Goal: Task Accomplishment & Management: Manage account settings

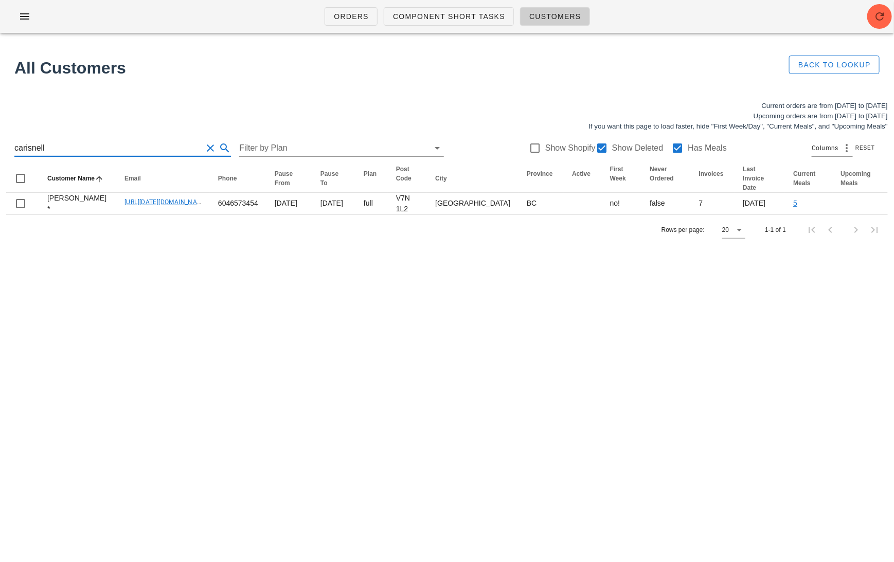
drag, startPoint x: 95, startPoint y: 148, endPoint x: -9, endPoint y: 146, distance: 103.9
click at [0, 146] on html "Orders Component Short Tasks Customers All Customers Back to Lookup Current ord…" at bounding box center [447, 281] width 894 height 562
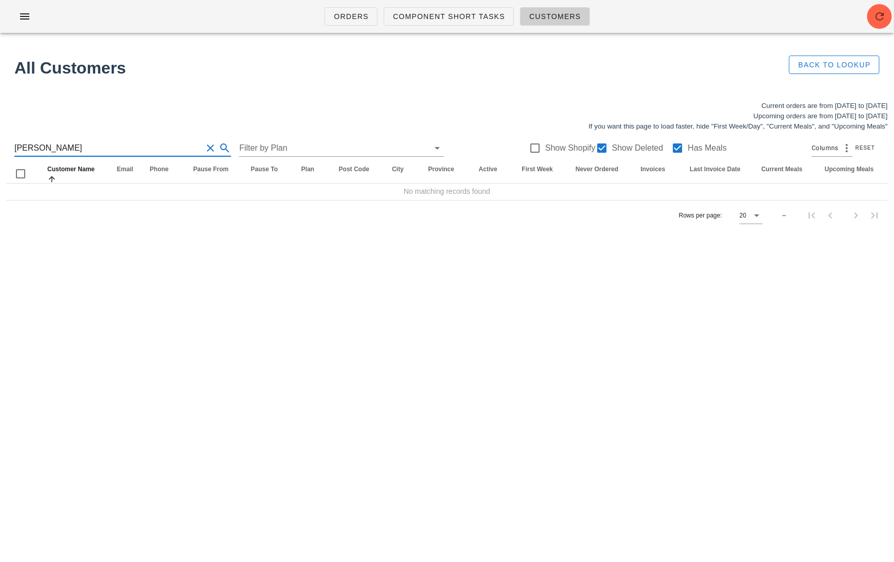
click at [57, 283] on div "Orders Component Short Tasks Customers All Customers Back to Lookup Current ord…" at bounding box center [447, 281] width 894 height 562
drag, startPoint x: 61, startPoint y: 146, endPoint x: -9, endPoint y: 146, distance: 70.5
click at [0, 146] on html "Orders Component Short Tasks Customers All Customers Back to Lookup Current ord…" at bounding box center [447, 281] width 894 height 562
click at [247, 305] on div "Orders Component Short Tasks Customers All Customers Back to Lookup Current ord…" at bounding box center [447, 281] width 894 height 562
click at [247, 306] on div "Orders Component Short Tasks Customers All Customers Back to Lookup Current ord…" at bounding box center [447, 281] width 894 height 562
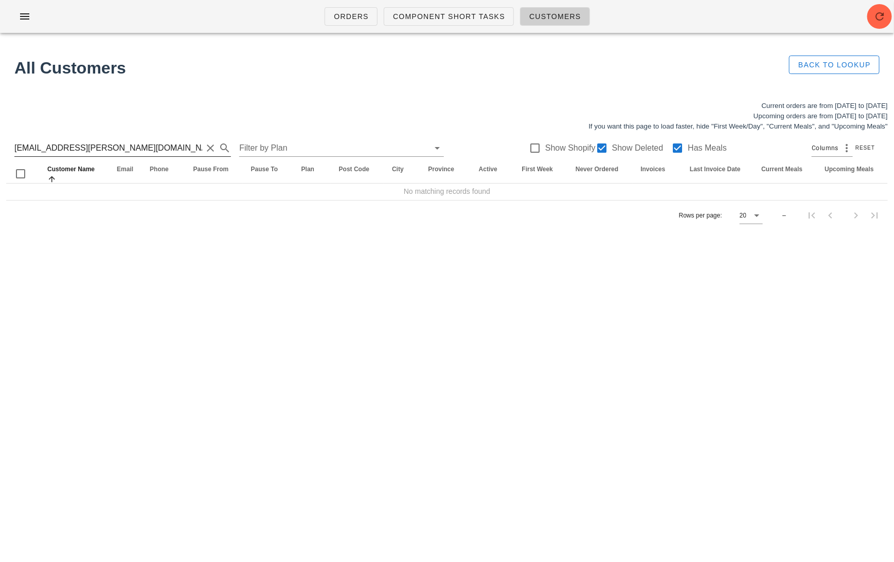
click at [113, 152] on input "lhellrung@cassels.com" at bounding box center [108, 148] width 188 height 16
drag, startPoint x: 113, startPoint y: 152, endPoint x: 47, endPoint y: 152, distance: 65.8
click at [47, 152] on input "lhellrung@cassels.com" at bounding box center [108, 148] width 188 height 16
type input "lhellrung"
click at [145, 276] on div "Orders Component Short Tasks Customers All Customers Back to Lookup Current ord…" at bounding box center [447, 281] width 894 height 562
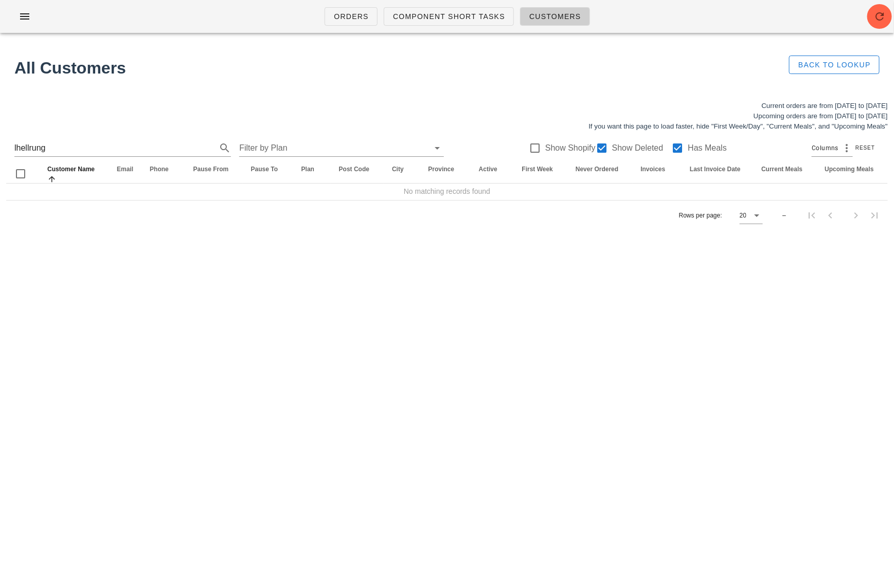
click at [137, 271] on div "Orders Component Short Tasks Customers All Customers Back to Lookup Current ord…" at bounding box center [447, 281] width 894 height 562
click at [137, 272] on div "Orders Component Short Tasks Customers All Customers Back to Lookup Current ord…" at bounding box center [447, 281] width 894 height 562
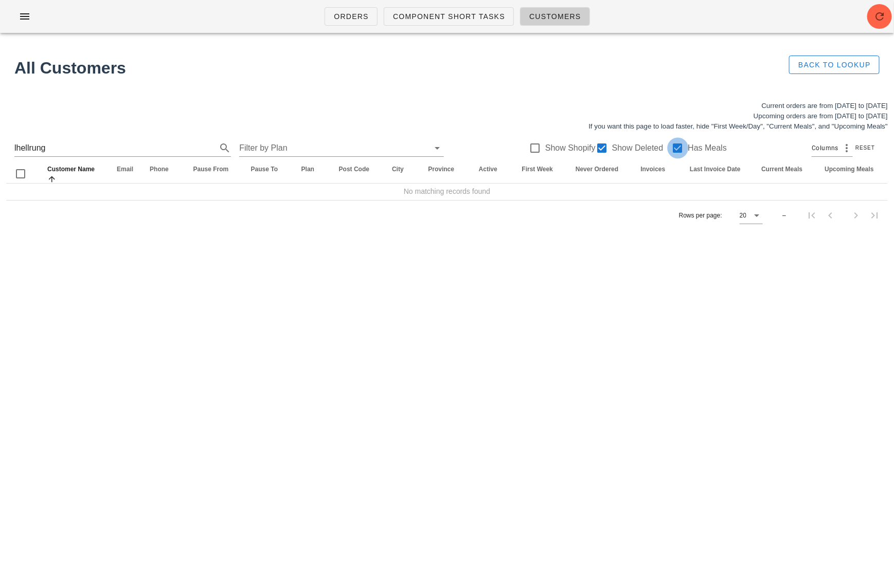
click at [670, 150] on div at bounding box center [677, 147] width 17 height 17
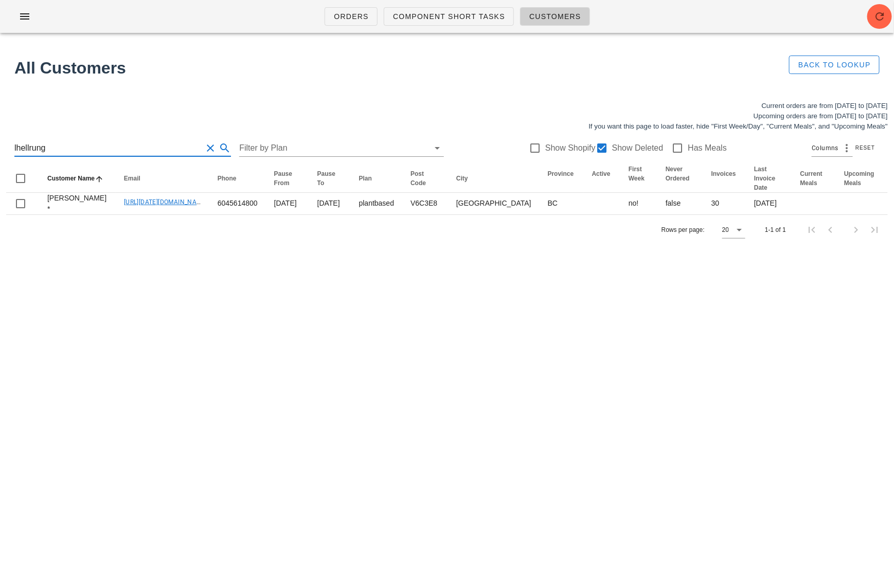
drag, startPoint x: 61, startPoint y: 149, endPoint x: -9, endPoint y: 146, distance: 70.0
click at [0, 146] on html "Orders Component Short Tasks Customers All Customers Back to Lookup Current ord…" at bounding box center [447, 281] width 894 height 562
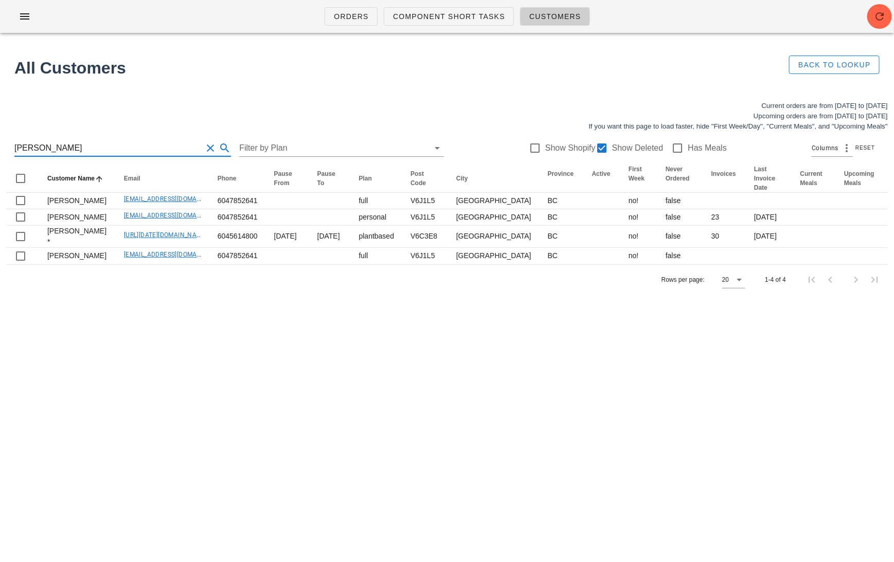
type input "Layne"
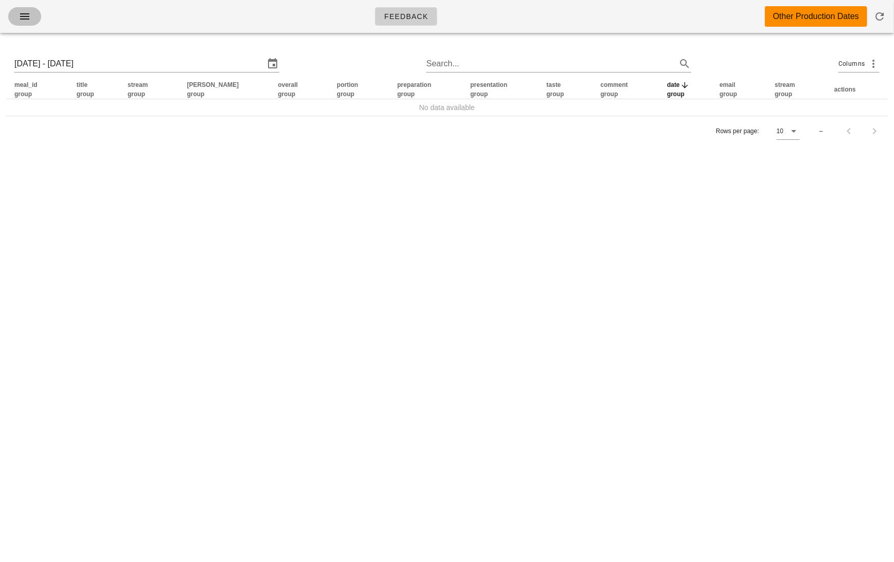
click at [31, 16] on span "button" at bounding box center [24, 16] width 16 height 12
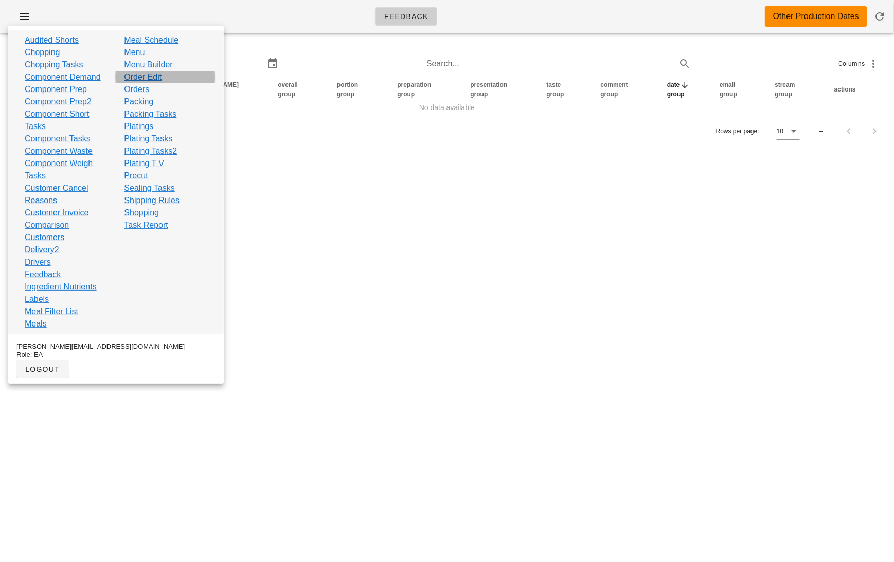
click at [143, 74] on link "Order Edit" at bounding box center [143, 77] width 38 height 12
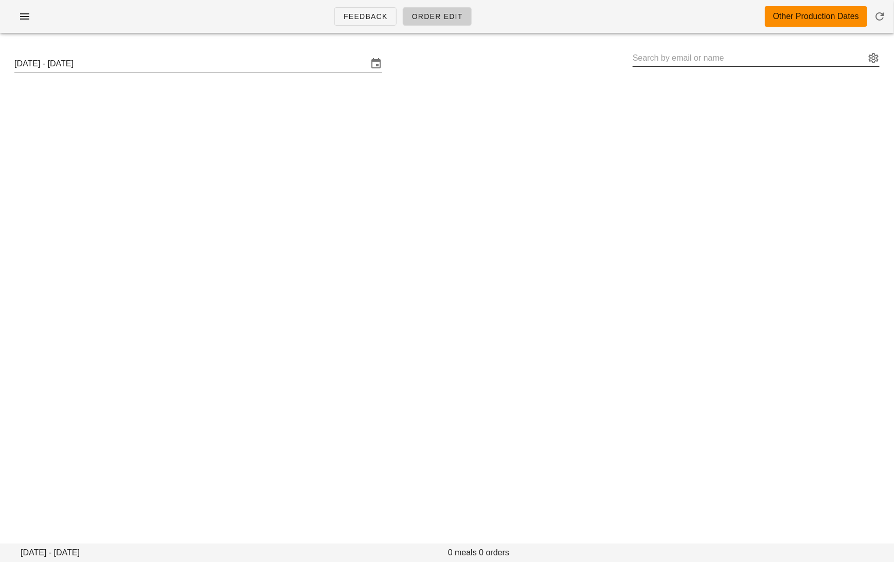
click at [661, 55] on input "text" at bounding box center [749, 58] width 232 height 16
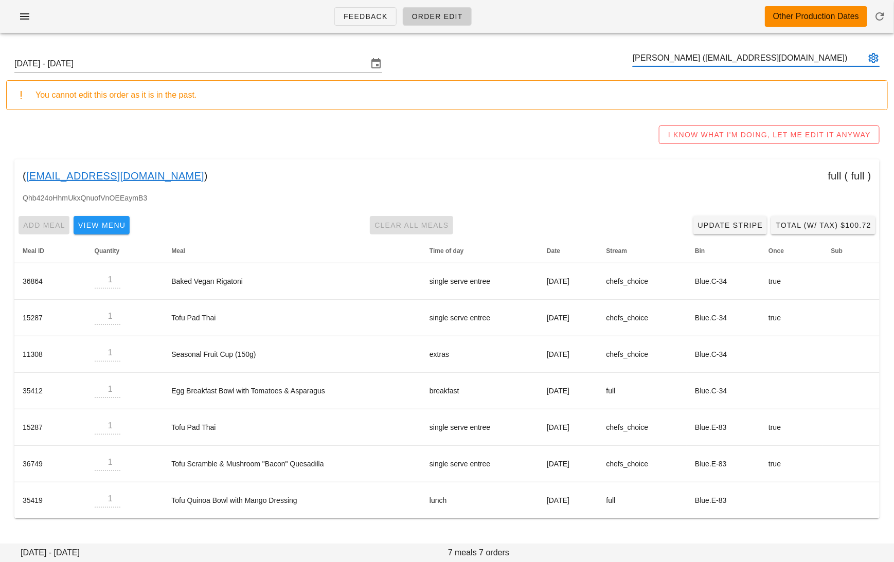
type input "Harshil Shah (hrshlshh93@gmail.com)"
paste input "petersonrob92@gmail.com"
click at [773, 54] on input "petersonrob92@gmail.com" at bounding box center [749, 58] width 232 height 16
click at [651, 55] on input "petersonrob92@gmail.com" at bounding box center [749, 58] width 232 height 16
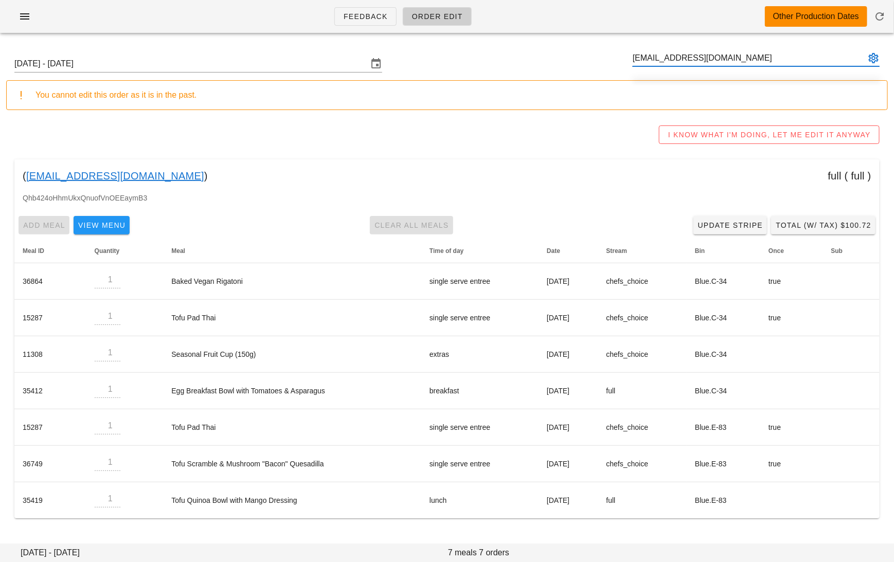
click at [694, 58] on input "petersonrob92@gmail.com" at bounding box center [749, 58] width 232 height 16
drag, startPoint x: 738, startPoint y: 56, endPoint x: 601, endPoint y: 55, distance: 137.3
click at [601, 56] on div "Sunday September 7 - Saturday September 13 petersonrob92@gmail.com" at bounding box center [447, 63] width 882 height 33
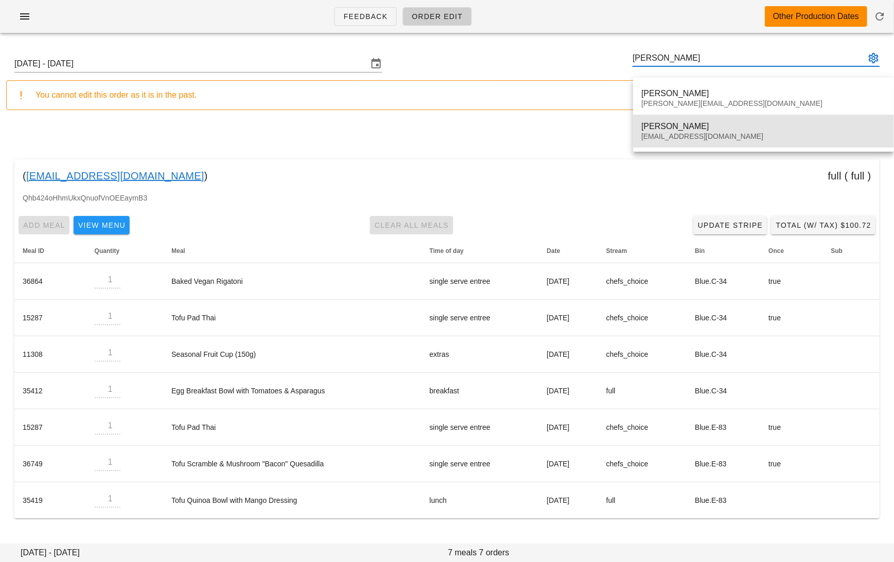
click at [676, 140] on div "Perersonrob92@gmail.com" at bounding box center [763, 136] width 244 height 9
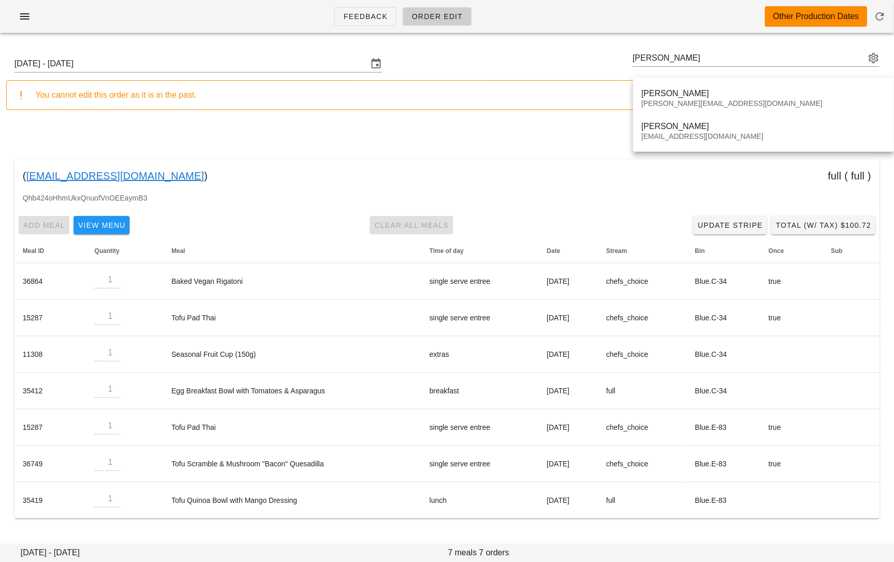
type input "Rob Peterson (Perersonrob92@gmail.com)"
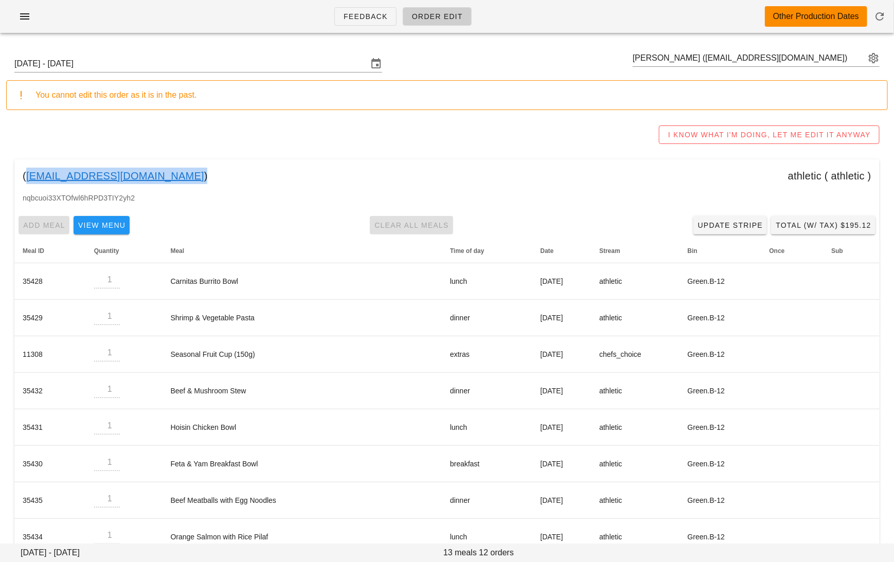
drag, startPoint x: 154, startPoint y: 180, endPoint x: 26, endPoint y: 177, distance: 127.6
click at [26, 177] on div "( Perersonrob92@gmail.com ) athletic ( athletic )" at bounding box center [446, 175] width 865 height 33
copy link "Perersonrob92@gmail.com"
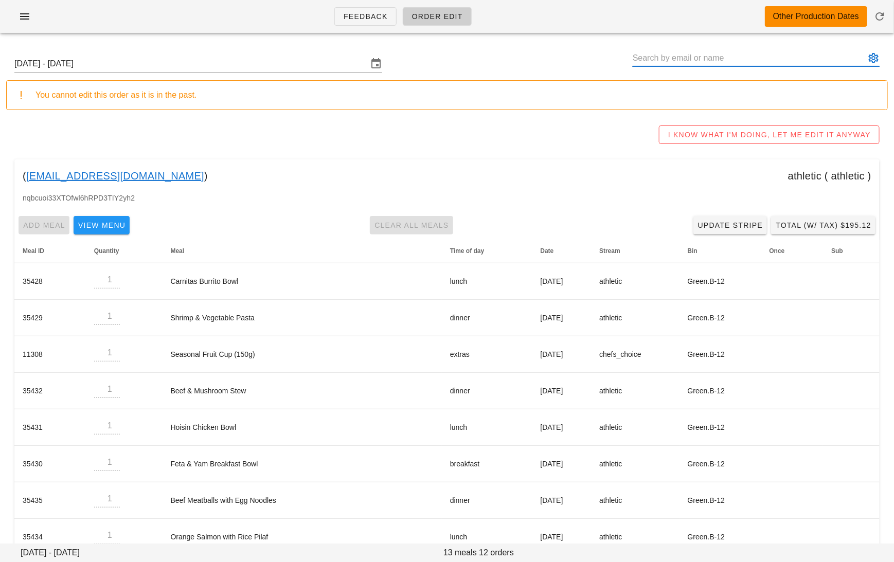
click at [718, 53] on input "text" at bounding box center [749, 58] width 232 height 16
paste input "anabata@gmail.com"
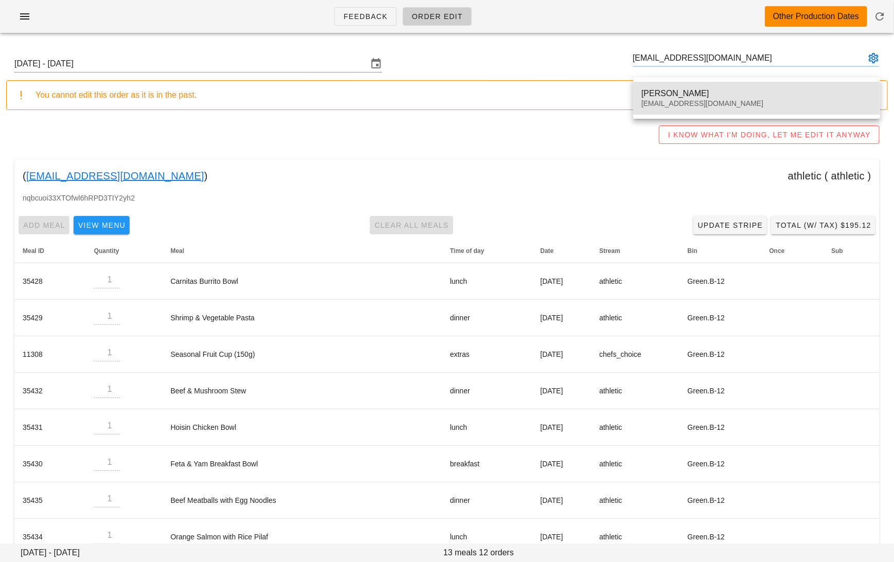
click at [671, 95] on div "Aaron Nabata" at bounding box center [756, 93] width 230 height 10
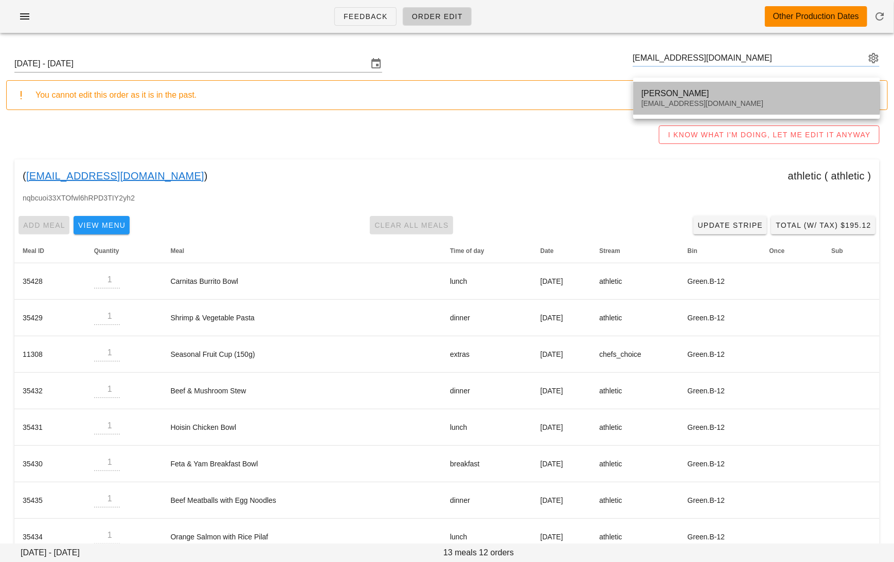
type input "Aaron Nabata (anabata@gmail.com)"
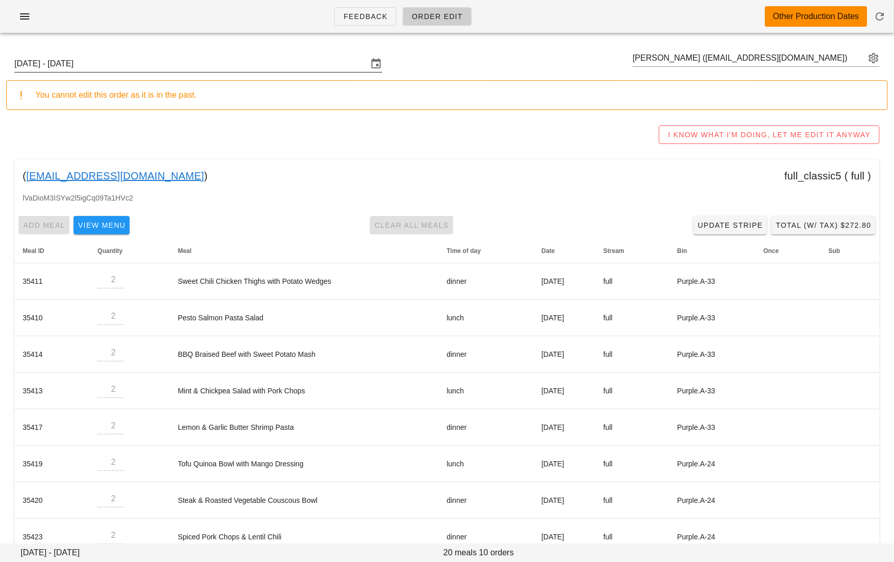
click at [209, 58] on input "Sunday September 7 - Saturday September 13" at bounding box center [190, 64] width 353 height 16
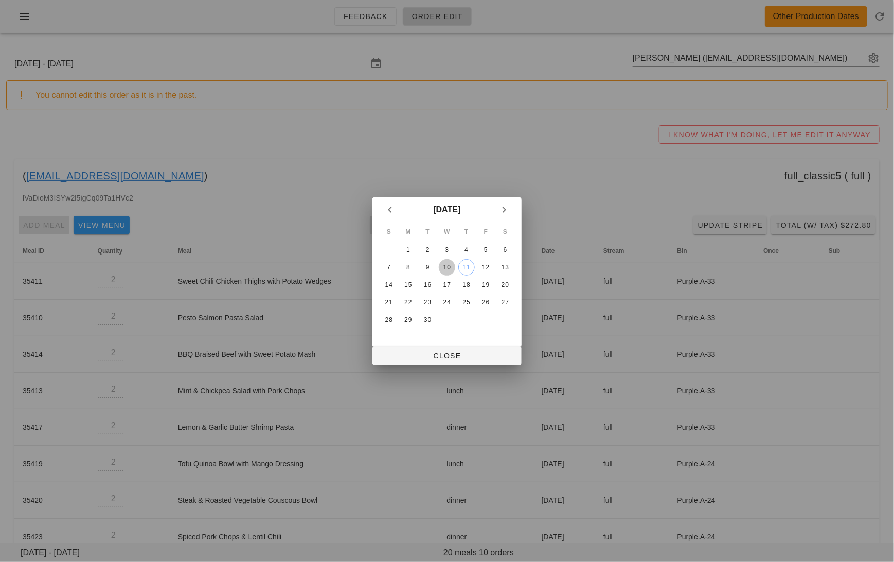
click at [446, 266] on div "10" at bounding box center [447, 267] width 16 height 7
click at [453, 356] on span "Close" at bounding box center [447, 356] width 133 height 8
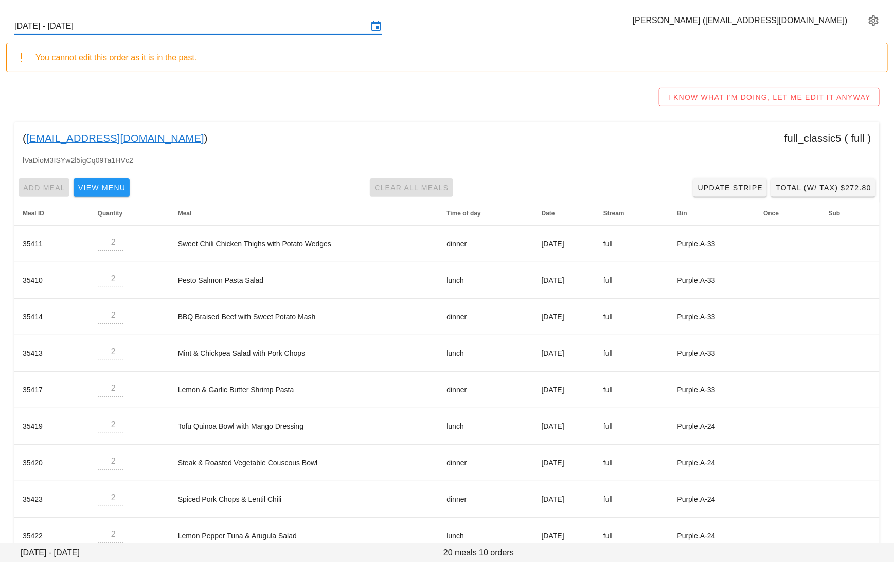
scroll to position [95, 0]
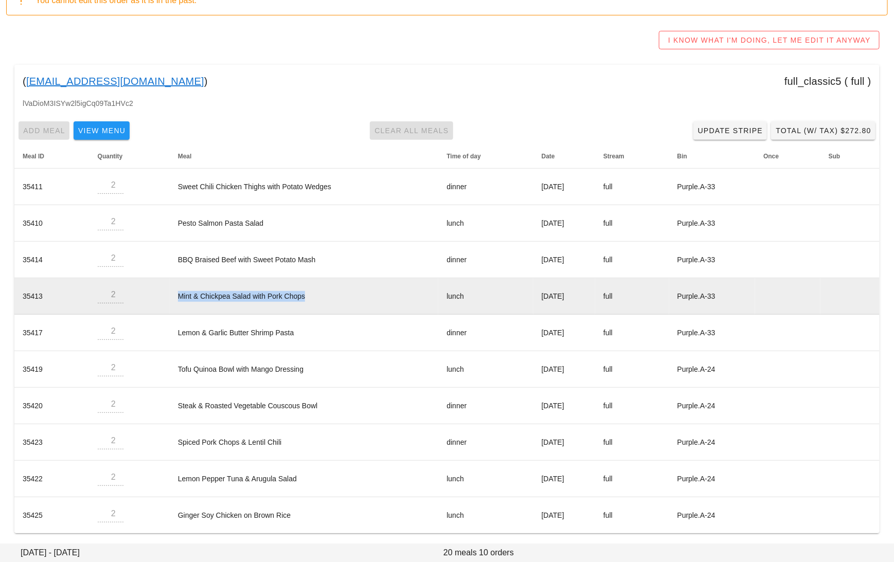
drag, startPoint x: 307, startPoint y: 295, endPoint x: 167, endPoint y: 294, distance: 139.4
click at [170, 295] on td "Mint & Chickpea Salad with Pork Chops" at bounding box center [304, 296] width 269 height 37
copy td "Mint & Chickpea Salad with Pork Chops"
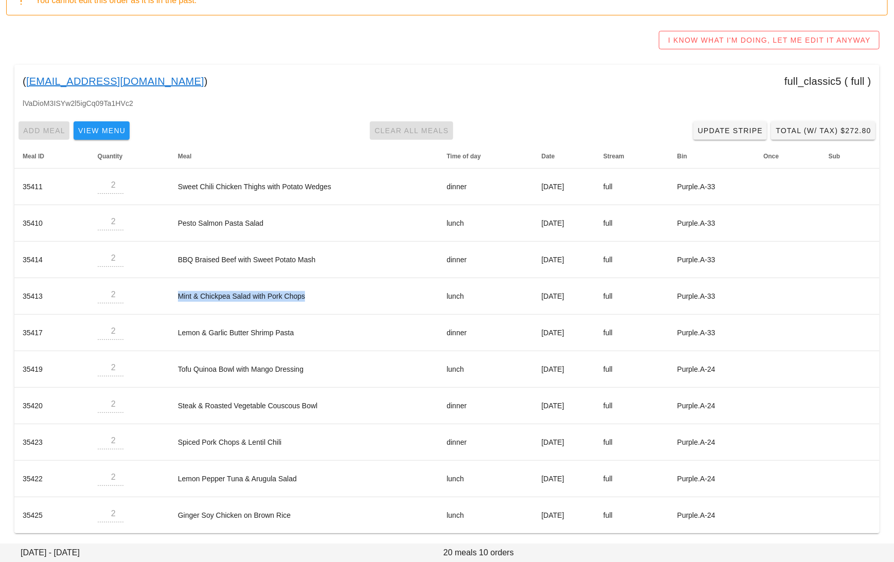
scroll to position [0, 0]
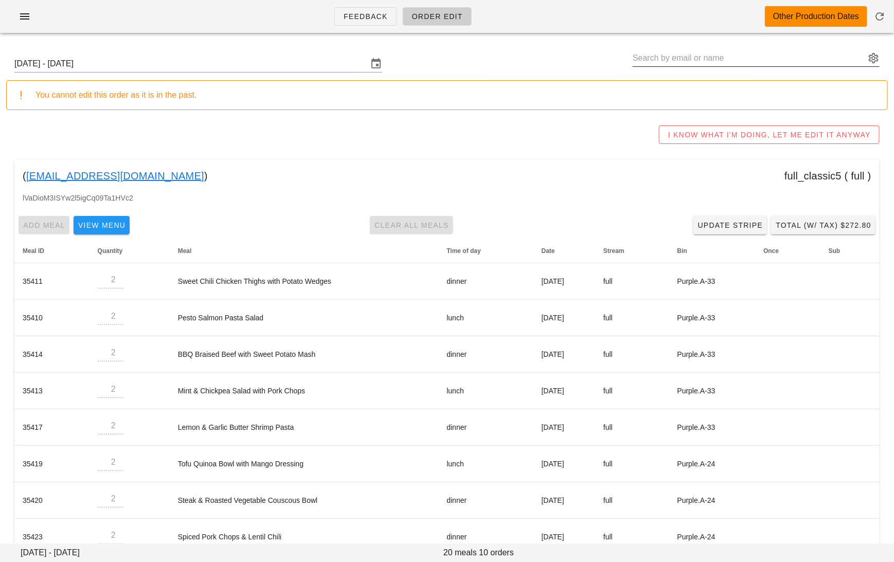
click at [793, 60] on input "text" at bounding box center [749, 58] width 232 height 16
paste input "cgfarnsworth@gmail.com"
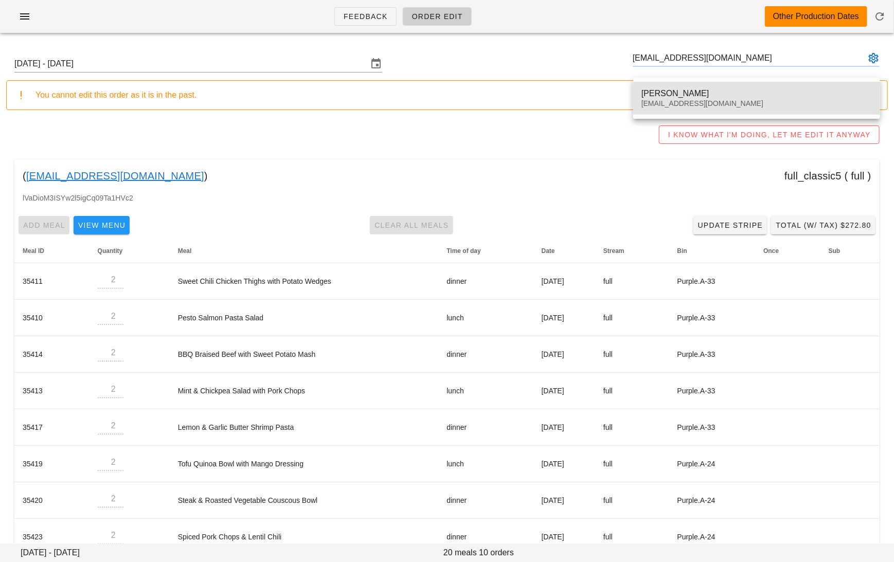
click at [670, 93] on div "Chris Farnsworth" at bounding box center [756, 93] width 230 height 10
type input "Chris Farnsworth (cgfarnsworth@gmail.com)"
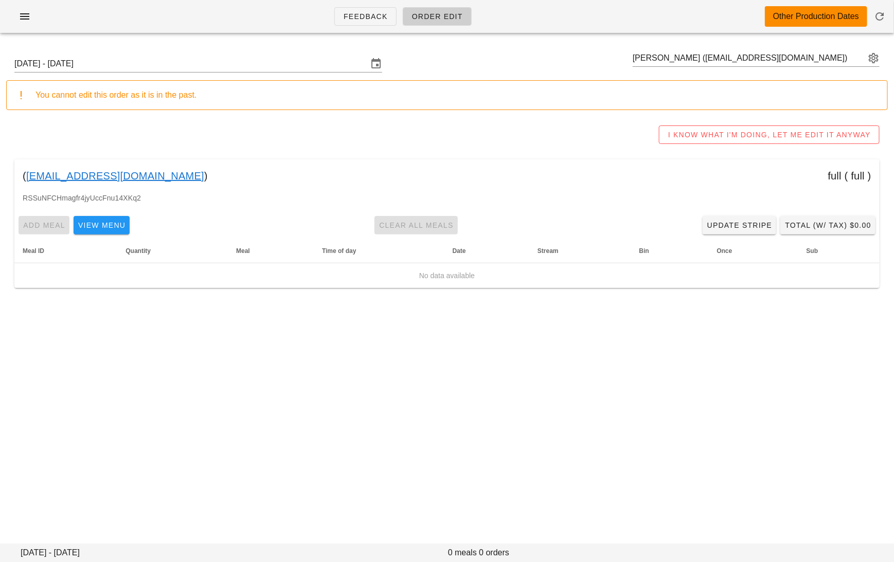
click at [116, 179] on link "cgfarnsworth@gmail.com" at bounding box center [115, 176] width 178 height 16
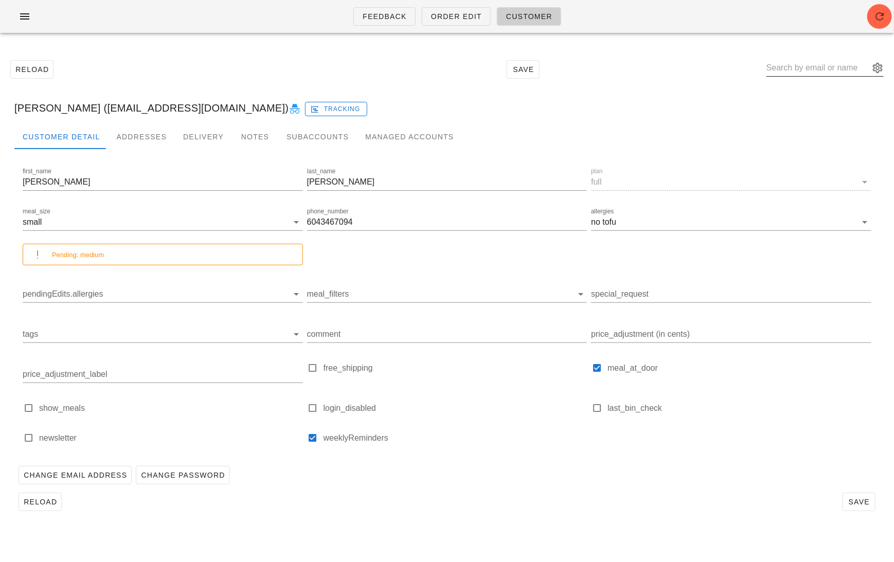
click at [801, 72] on input "text" at bounding box center [817, 68] width 103 height 16
paste input "vickifloydknight@gmail.com"
type input "vickifloydknight@gmail.com"
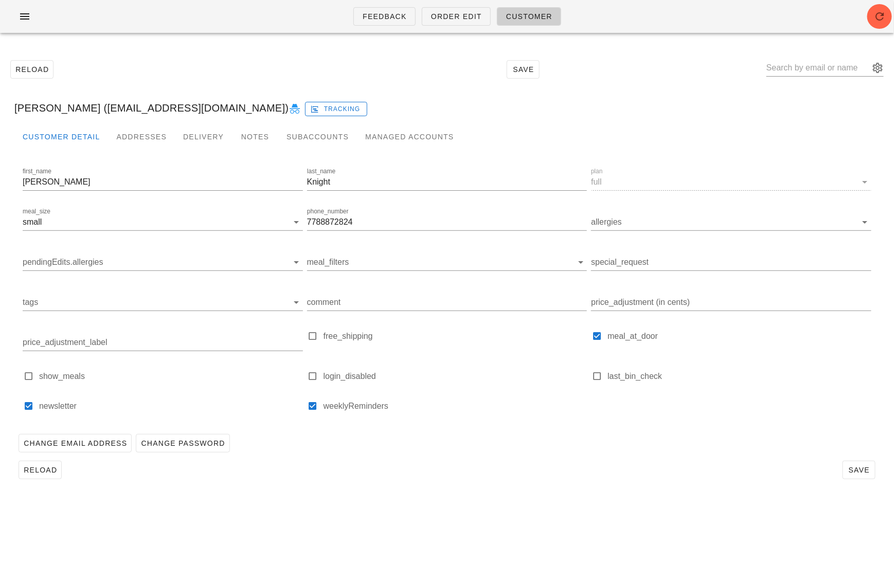
click at [812, 108] on div "Vicki Knight (Vickifloydknight@gmail.com) Tracking" at bounding box center [447, 108] width 882 height 33
click at [289, 111] on icon at bounding box center [295, 109] width 12 height 12
click at [803, 70] on input "text" at bounding box center [817, 68] width 103 height 16
paste input "allyjenna91@gmail.com"
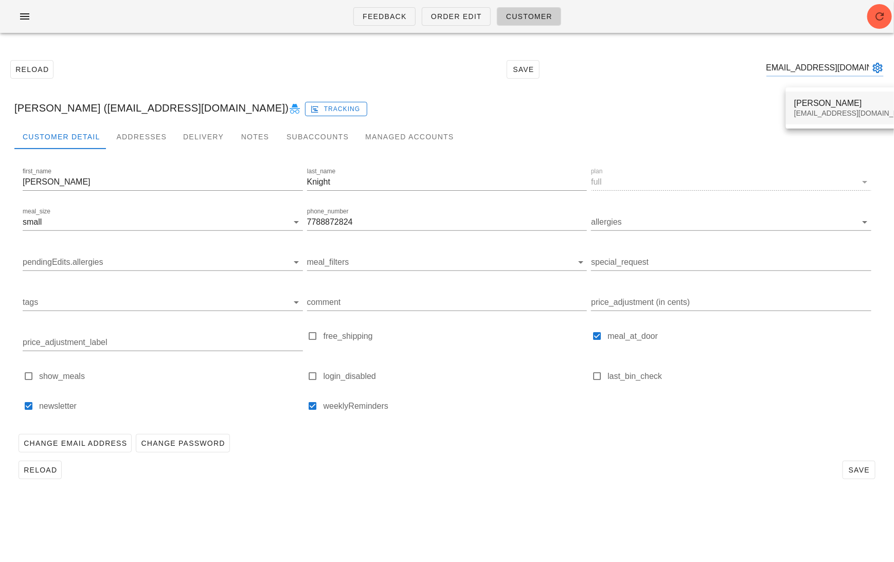
type input "allyjenna91@gmail.com"
click at [815, 98] on div "Alice J" at bounding box center [855, 103] width 122 height 10
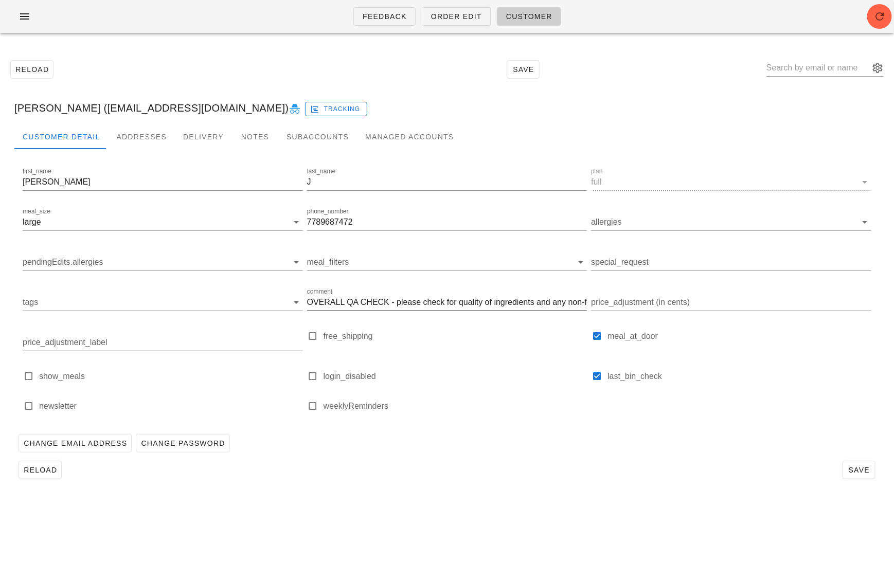
click at [459, 308] on input "OVERALL QA CHECK - please check for quality of ingredients and any non-food ite…" at bounding box center [447, 302] width 280 height 16
click at [560, 303] on input "OVERALL QA CHECK - please check for quality of ingredients and any non-food ite…" at bounding box center [447, 302] width 280 height 16
click at [546, 428] on div "first_name Alice last_name J plan full meal_size large phone_number 7789687472 …" at bounding box center [446, 297] width 865 height 266
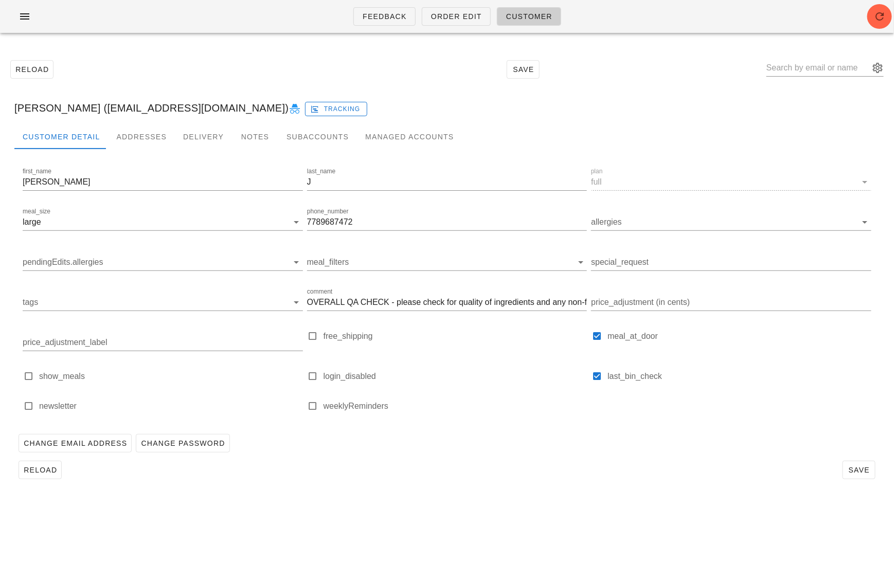
click at [289, 111] on icon at bounding box center [295, 109] width 12 height 12
click at [446, 18] on span "Order Edit" at bounding box center [456, 16] width 51 height 8
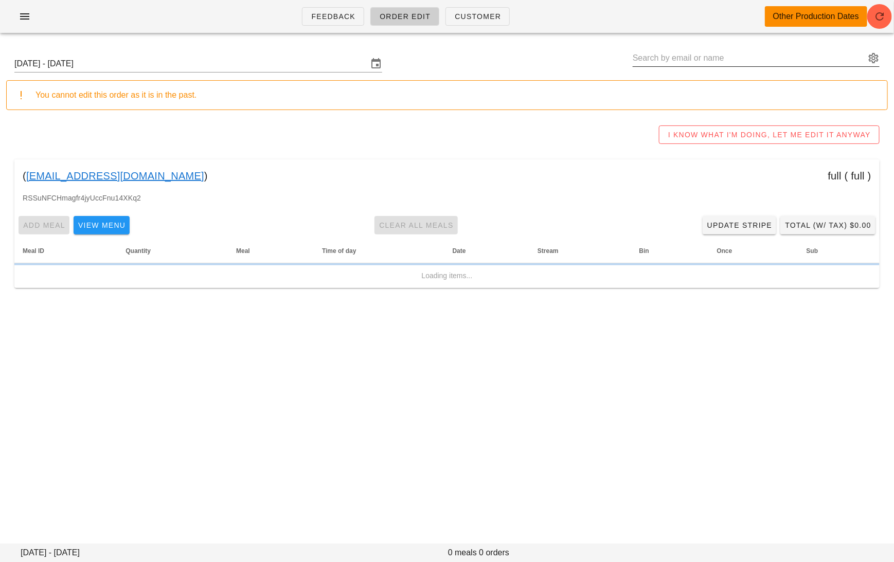
click at [749, 50] on input "text" at bounding box center [749, 58] width 232 height 16
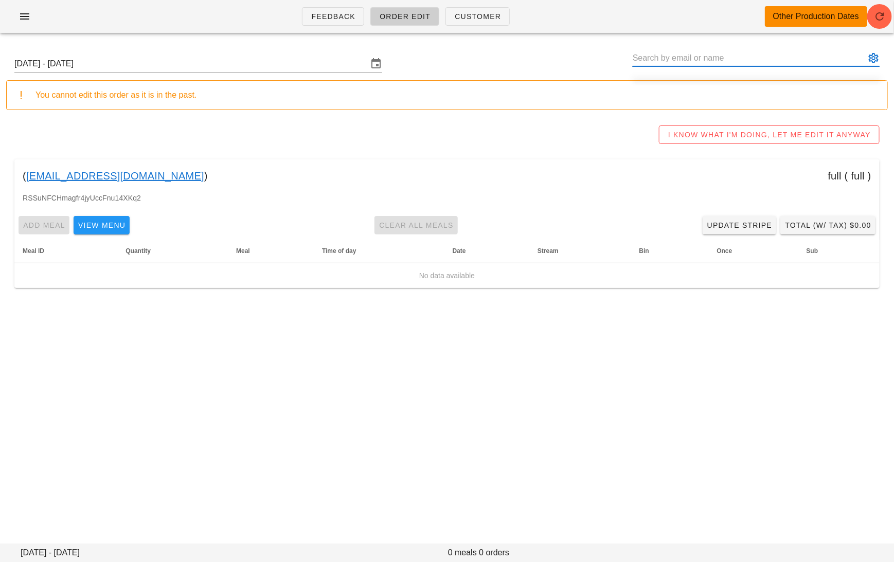
paste input "allyjenna91@gmail.com"
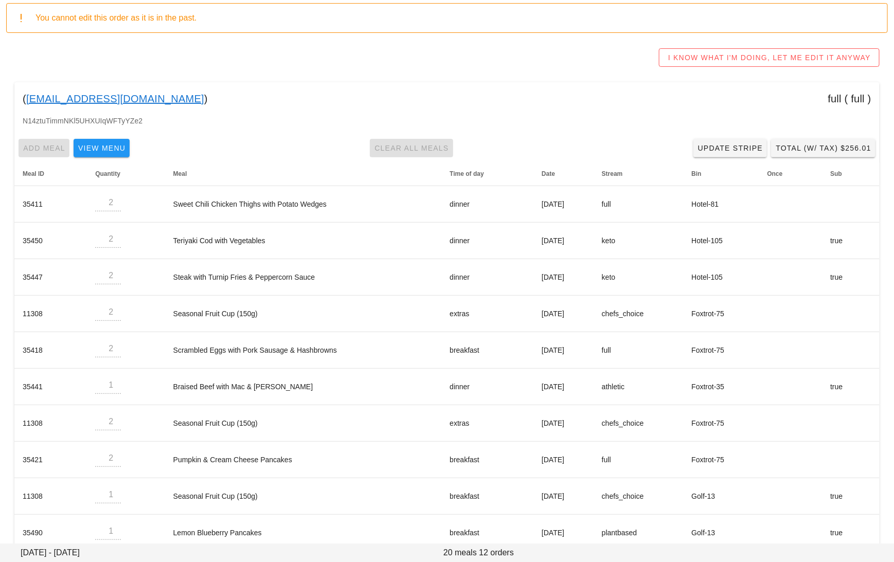
scroll to position [78, 0]
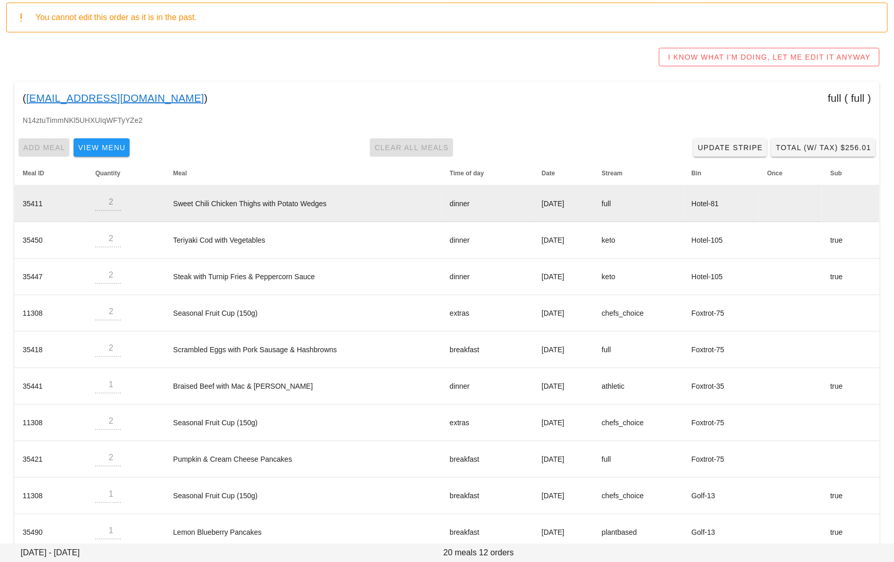
type input "Alice J (allyjenna91@gmail.com)"
drag, startPoint x: 326, startPoint y: 202, endPoint x: 165, endPoint y: 201, distance: 160.5
click at [165, 201] on td "Sweet Chili Chicken Thighs with Potato Wedges" at bounding box center [303, 204] width 277 height 37
copy td "Sweet Chili Chicken Thighs with Potato Wedges"
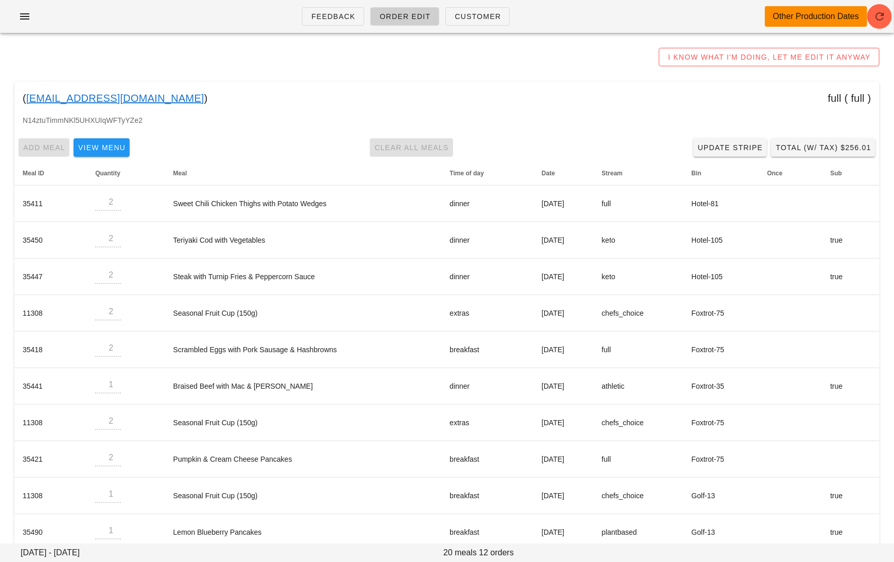
scroll to position [0, 0]
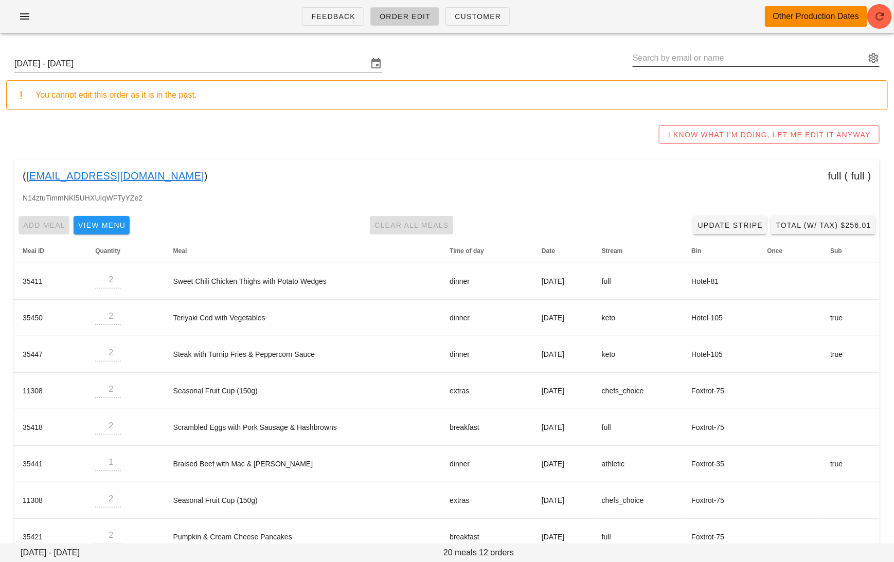
click at [774, 57] on input "text" at bounding box center [749, 58] width 232 height 16
paste input "lhellrung@cassels.com"
click at [871, 60] on button "appended action" at bounding box center [873, 58] width 12 height 12
type input "lhellrung"
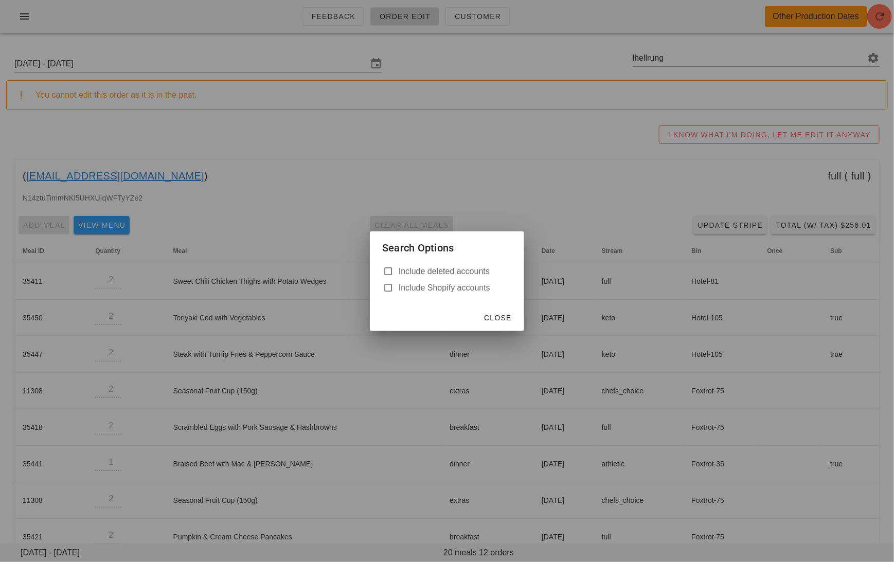
click at [449, 272] on label "Include deleted accounts" at bounding box center [455, 271] width 113 height 10
checkbox input "true"
click at [498, 321] on span "Close" at bounding box center [497, 318] width 28 height 8
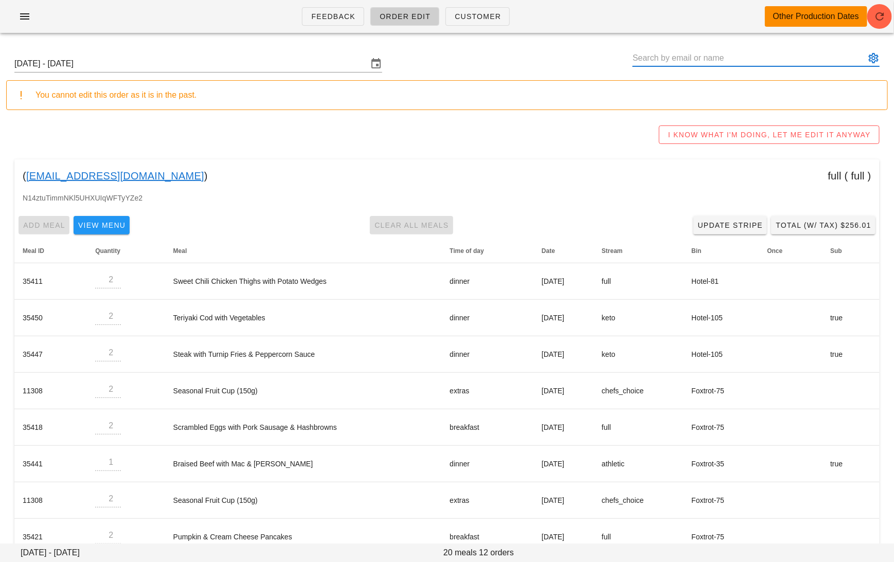
paste input "lhellrung@cassels.com"
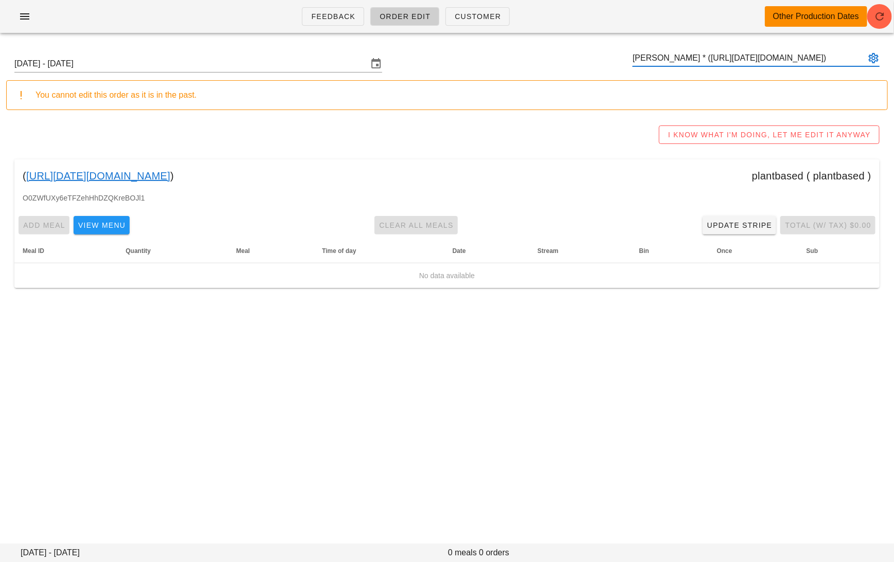
type input "Layne Hellrung * (00_DELETED_2025-08-28_lhellrung___cassels.com)"
paste input "jessica.june@live.com"
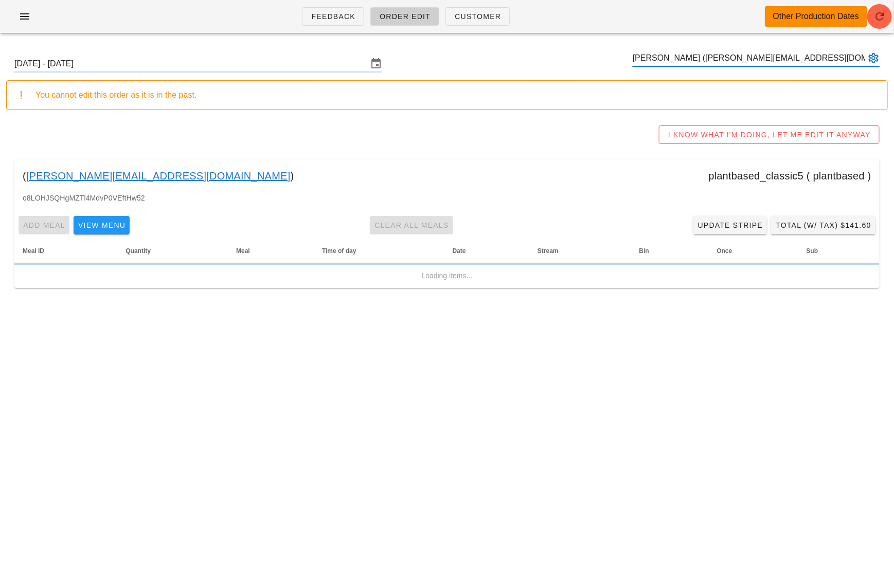
type input "Jessica Thompson (jessica.june@live.com)"
click at [97, 168] on link "jessica.june@live.com" at bounding box center [158, 176] width 264 height 16
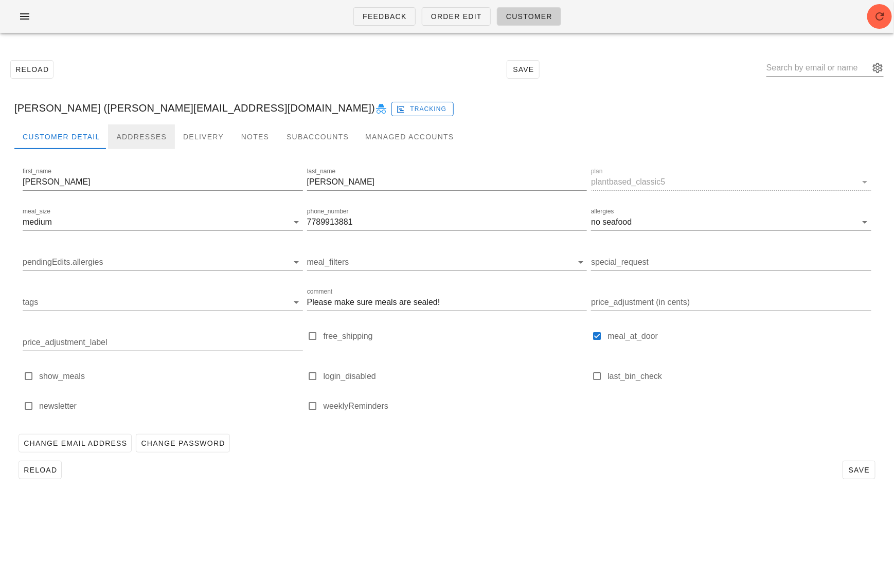
click at [132, 145] on div "Addresses" at bounding box center [141, 136] width 67 height 25
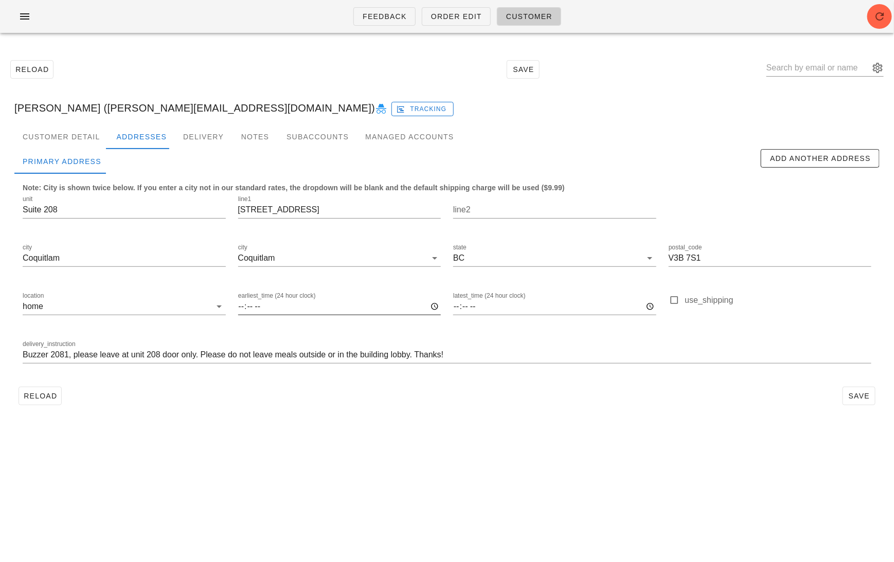
click at [276, 310] on input "earliest_time (24 hour clock)" at bounding box center [339, 306] width 203 height 16
type input "20:30"
click at [260, 306] on input "earliest_time (24 hour clock)" at bounding box center [339, 306] width 203 height 16
click at [243, 305] on input "earliest_time (24 hour clock)" at bounding box center [339, 306] width 203 height 16
click at [451, 306] on div "latest_time (24 hour clock)" at bounding box center [555, 308] width 216 height 48
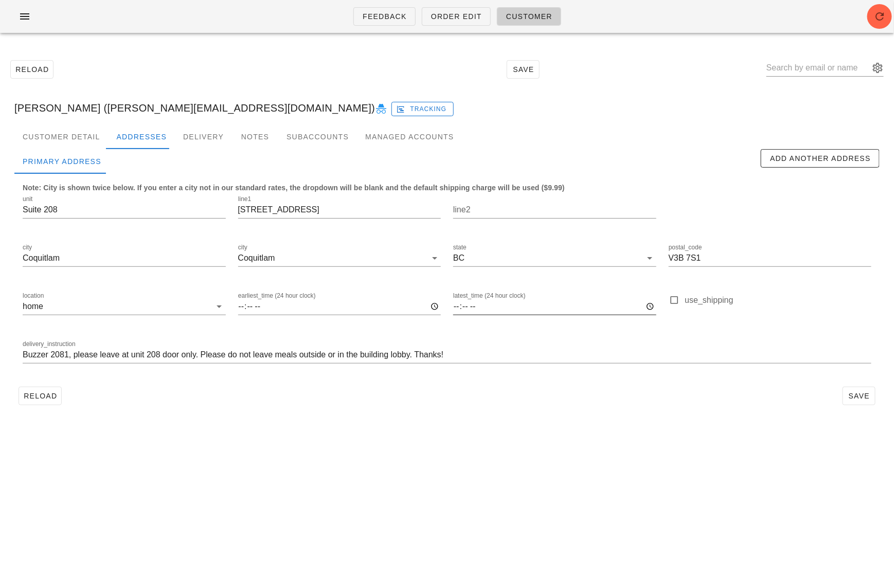
click at [459, 307] on input "latest_time (24 hour clock)" at bounding box center [554, 306] width 203 height 16
type input "20:30"
click at [854, 394] on span "Save" at bounding box center [859, 396] width 24 height 8
click at [857, 400] on span "Save" at bounding box center [859, 396] width 24 height 8
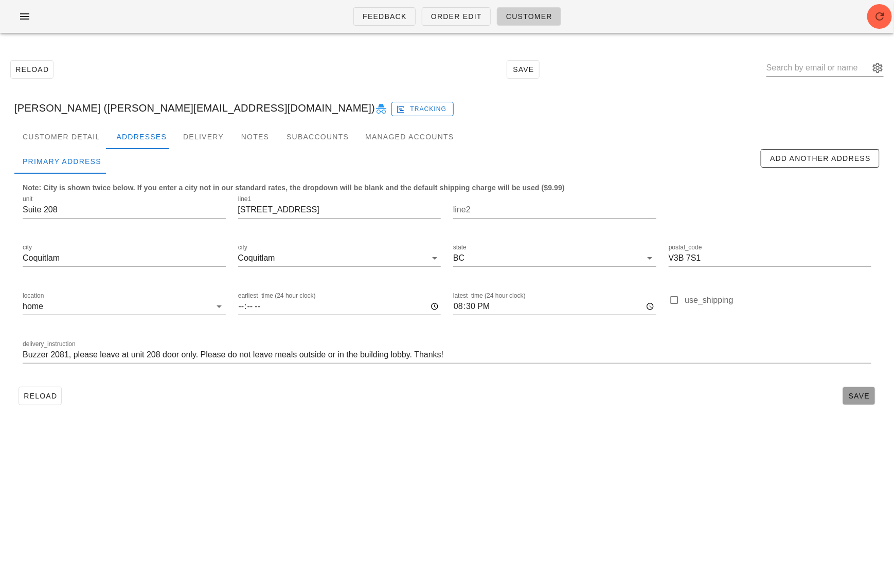
click at [857, 400] on span "Save" at bounding box center [859, 396] width 24 height 8
click at [816, 67] on input "text" at bounding box center [817, 68] width 103 height 16
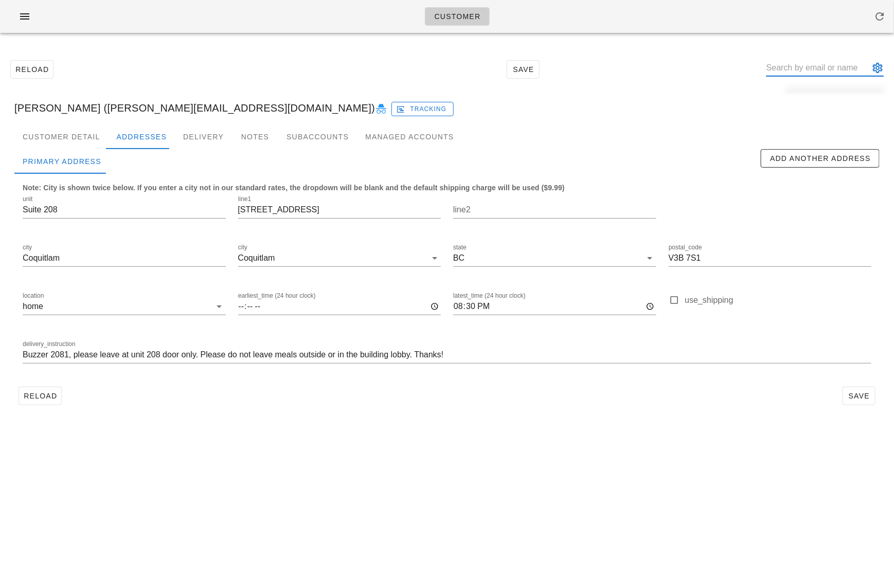
paste input "cmickael6@gmail.com"
type input "cmickael6@gmail.com"
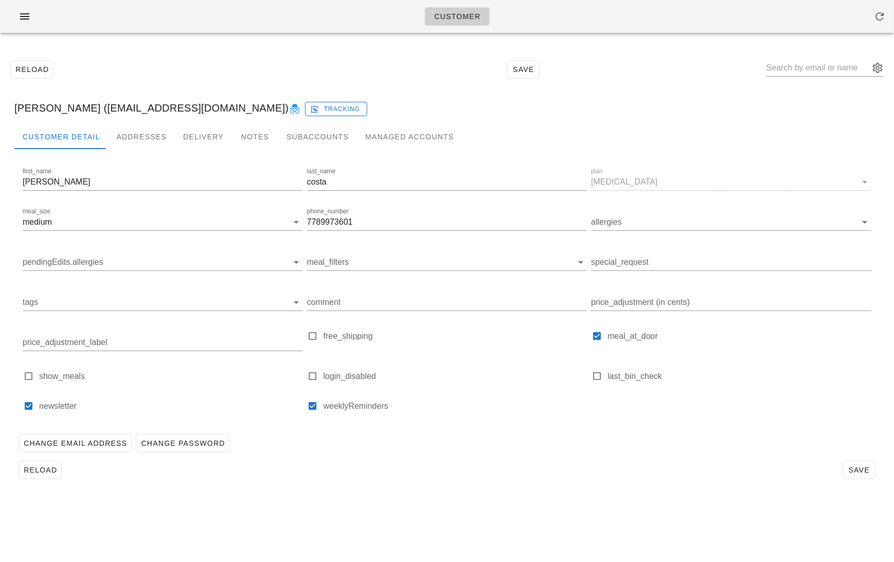
drag, startPoint x: 817, startPoint y: 99, endPoint x: 818, endPoint y: 105, distance: 5.9
click at [818, 105] on div "mickael costa (cmickael6@gmail.com) Tracking" at bounding box center [447, 108] width 882 height 33
click at [811, 67] on input "text" at bounding box center [817, 68] width 103 height 16
paste input "cmickael6@gmail.com"
click at [832, 66] on input "mickael costa (cmickael6@gmail.com)" at bounding box center [817, 68] width 103 height 16
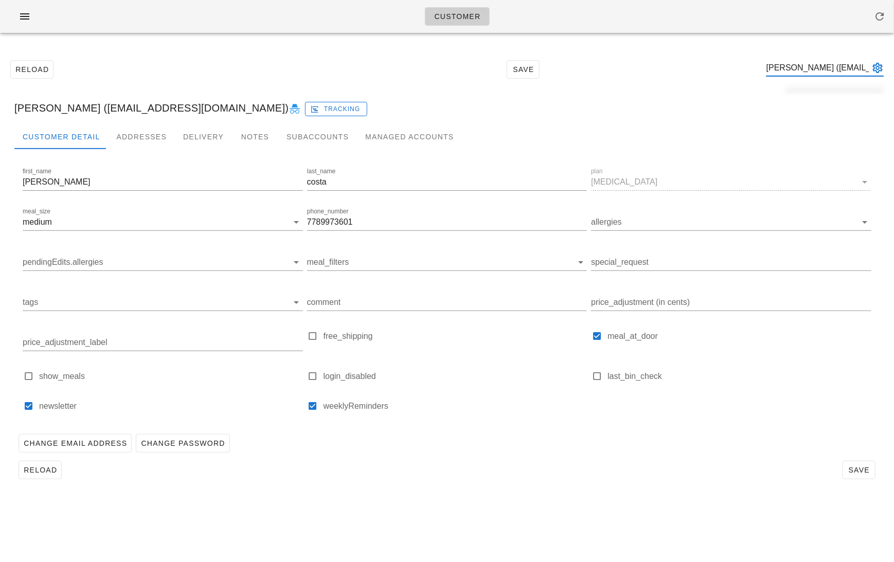
type input "mickael costa (cmickael6@gmail.com)"
click at [700, 87] on div "Reload Save mickael costa (cmickael6@gmail.com)" at bounding box center [447, 69] width 882 height 44
click at [620, 223] on input "allergies" at bounding box center [723, 222] width 264 height 16
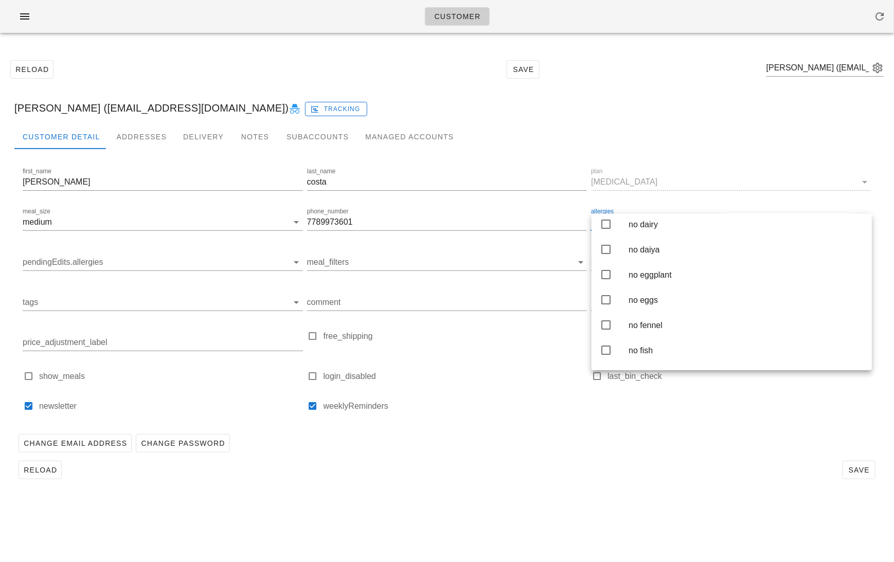
scroll to position [966, 0]
click at [678, 227] on div "no dairy" at bounding box center [746, 222] width 235 height 10
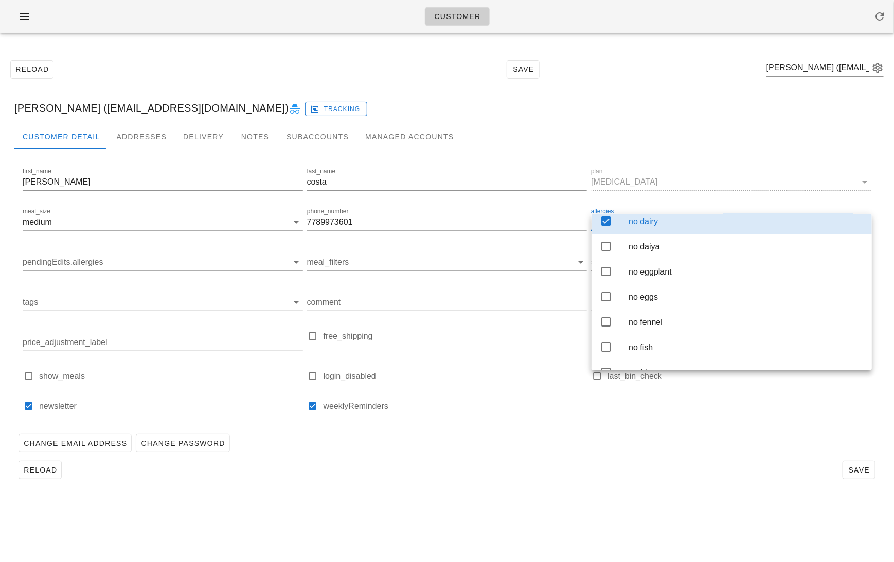
click at [811, 442] on div "Change Email Address Change Password" at bounding box center [446, 443] width 865 height 27
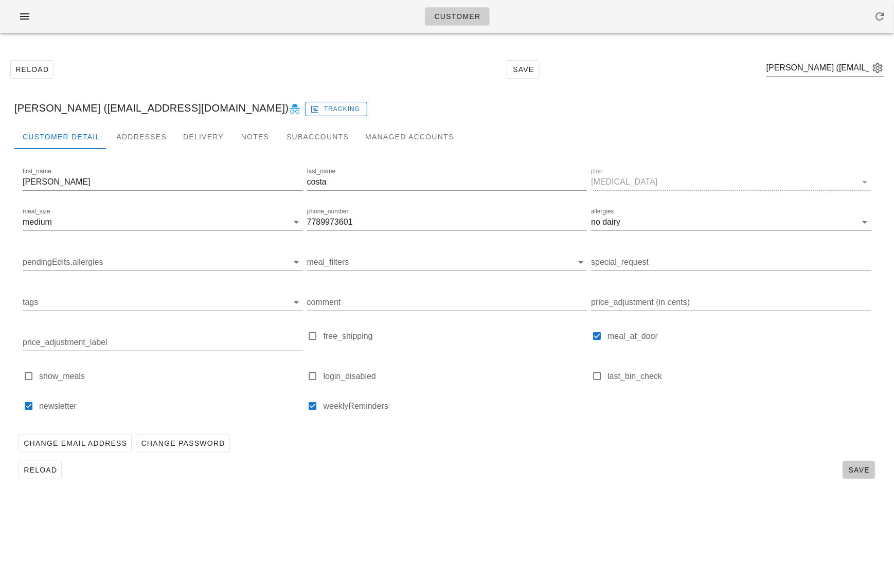
click at [860, 469] on span "Save" at bounding box center [859, 470] width 24 height 8
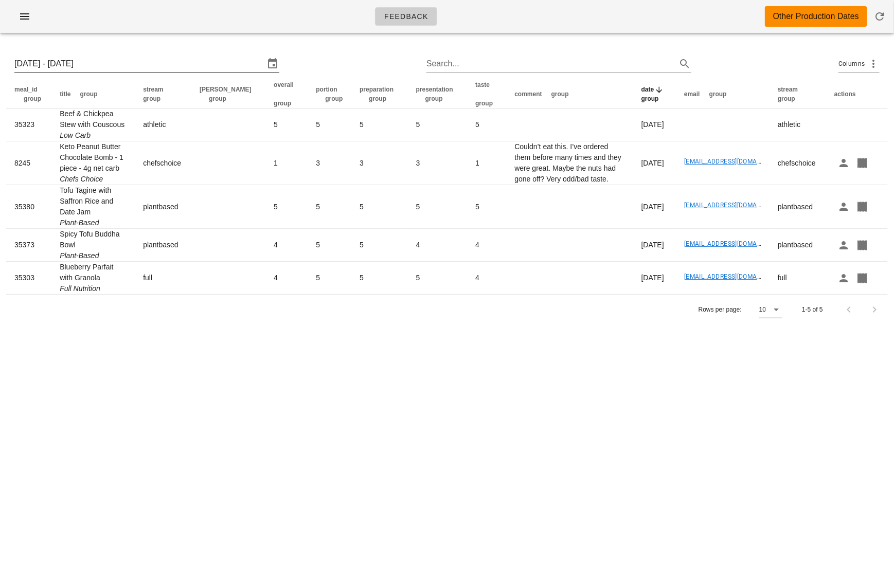
click at [168, 67] on input "[DATE] - [DATE]" at bounding box center [139, 64] width 250 height 16
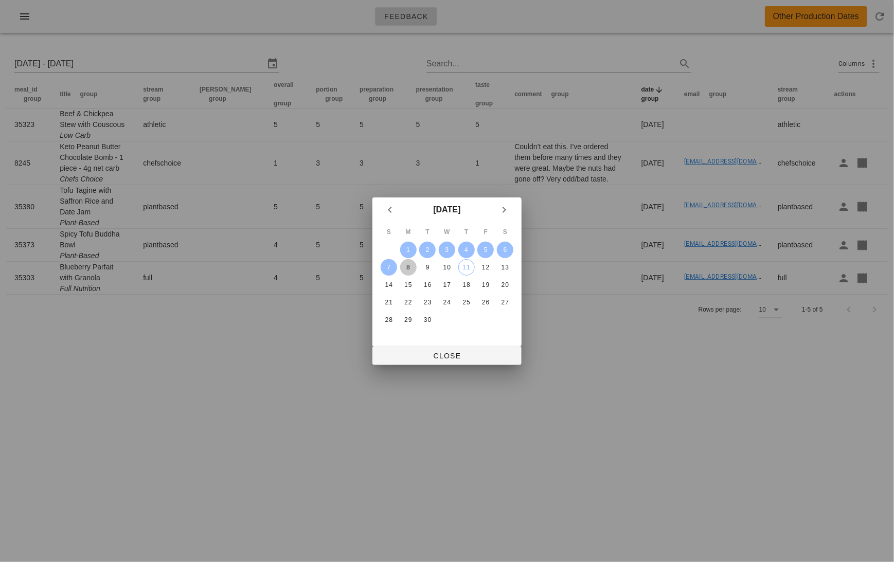
click at [408, 266] on div "8" at bounding box center [408, 267] width 16 height 7
click at [393, 281] on div "14" at bounding box center [389, 284] width 16 height 7
type input "[DATE] - [DATE]"
click at [444, 352] on span "Close" at bounding box center [447, 356] width 133 height 8
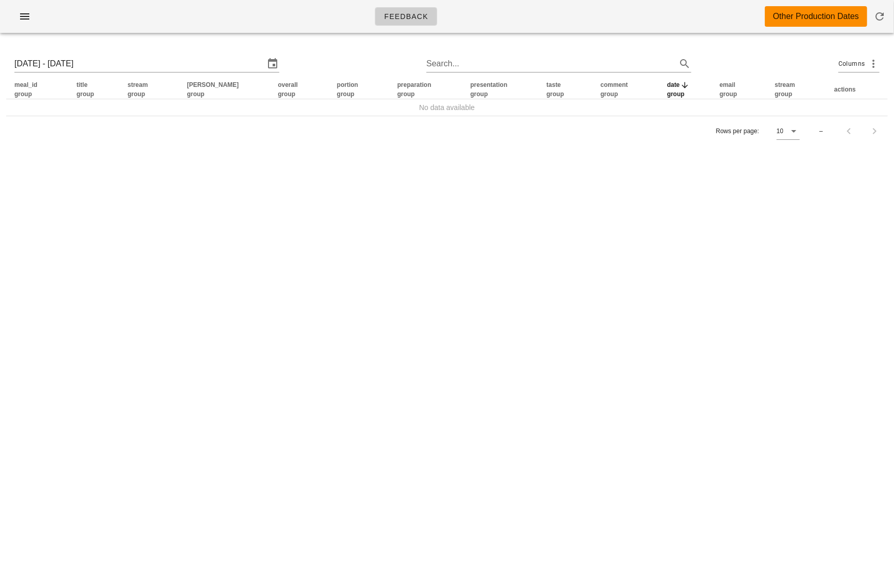
click at [445, 352] on div "Feedback Other Production Dates [DATE] - [DATE] Search... Columns meal_id group…" at bounding box center [447, 281] width 894 height 562
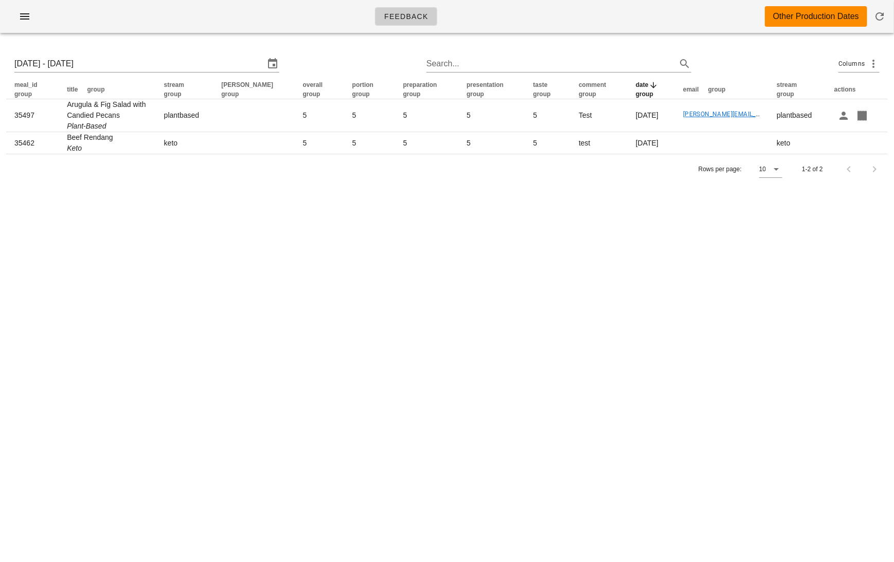
click at [775, 411] on div "Feedback Other Production Dates [DATE] - [DATE] Search... Columns meal_id group…" at bounding box center [447, 281] width 894 height 562
